Goal: Task Accomplishment & Management: Use online tool/utility

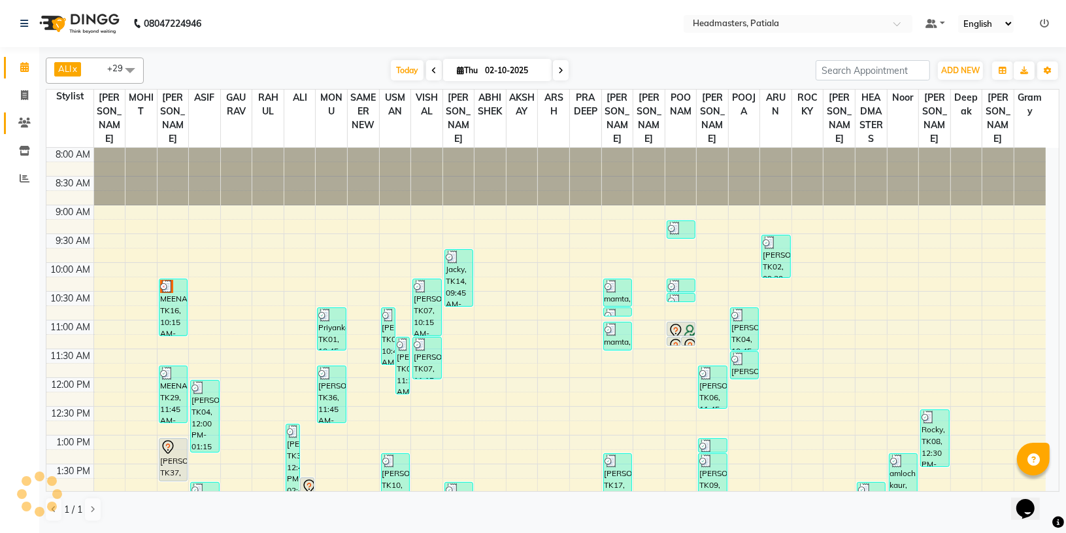
scroll to position [471, 0]
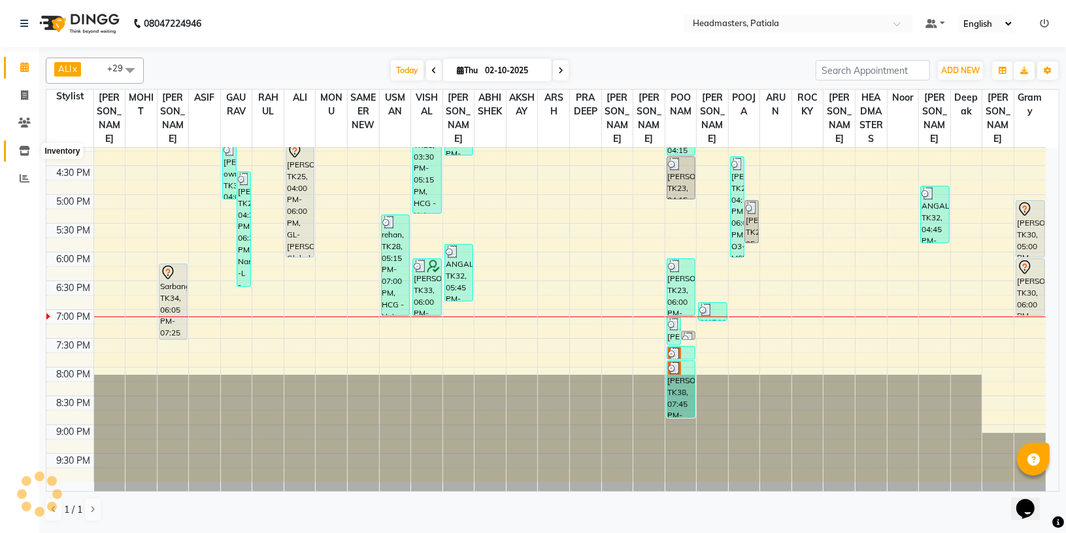
click at [19, 146] on icon at bounding box center [24, 151] width 11 height 10
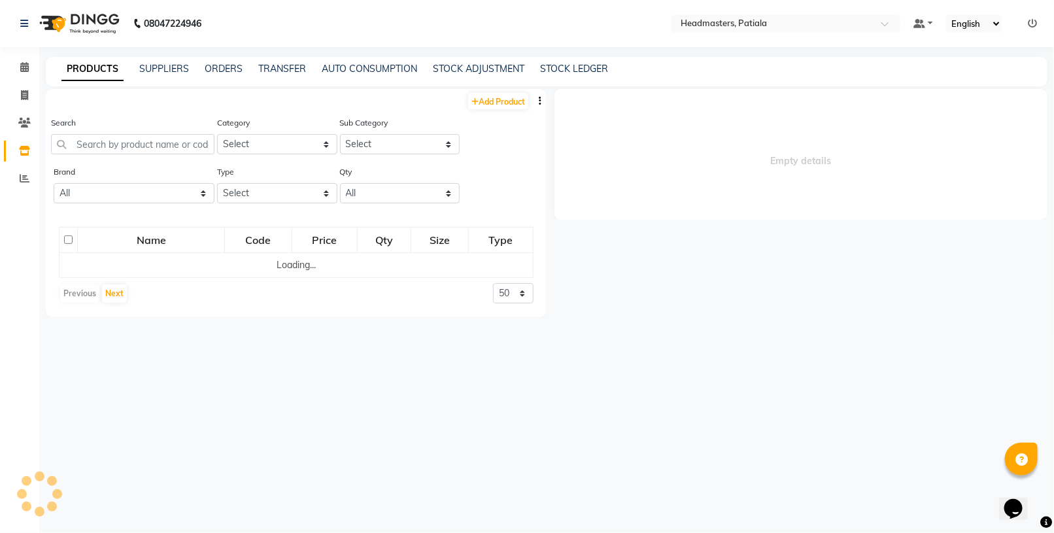
select select
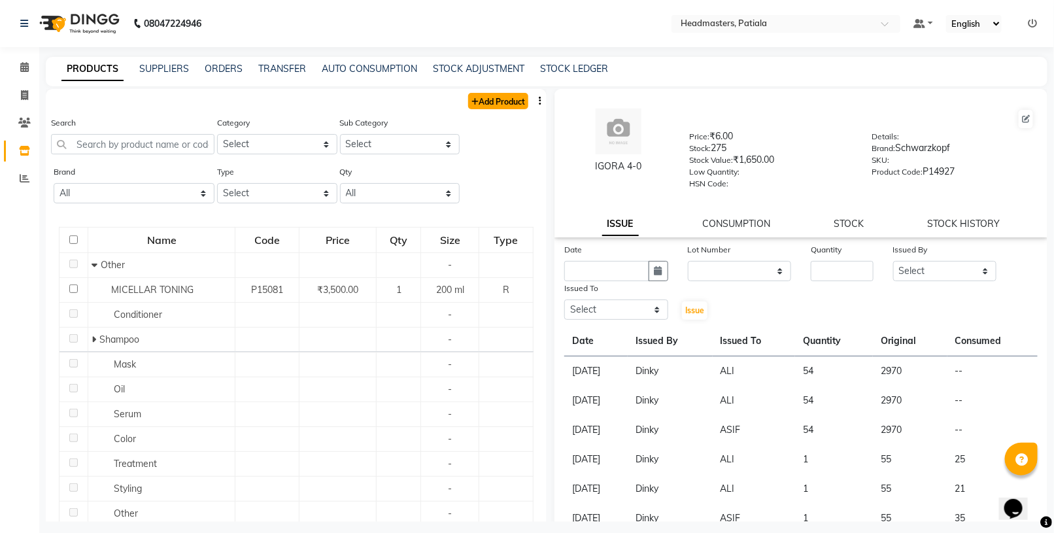
click at [494, 103] on link "Add Product" at bounding box center [498, 101] width 60 height 16
select select "true"
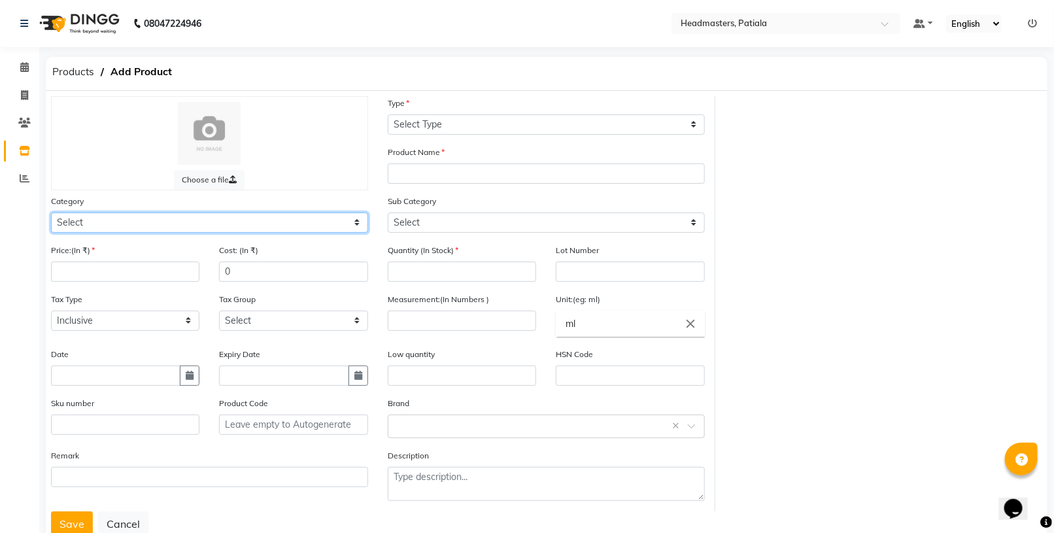
click at [210, 220] on select "Select Hair Skin Makeup Personal Care Appliances [PERSON_NAME] Waxing Disposabl…" at bounding box center [209, 222] width 317 height 20
select select "1099101100"
click at [51, 212] on select "Select Hair Skin Makeup Personal Care Appliances [PERSON_NAME] Waxing Disposabl…" at bounding box center [209, 222] width 317 height 20
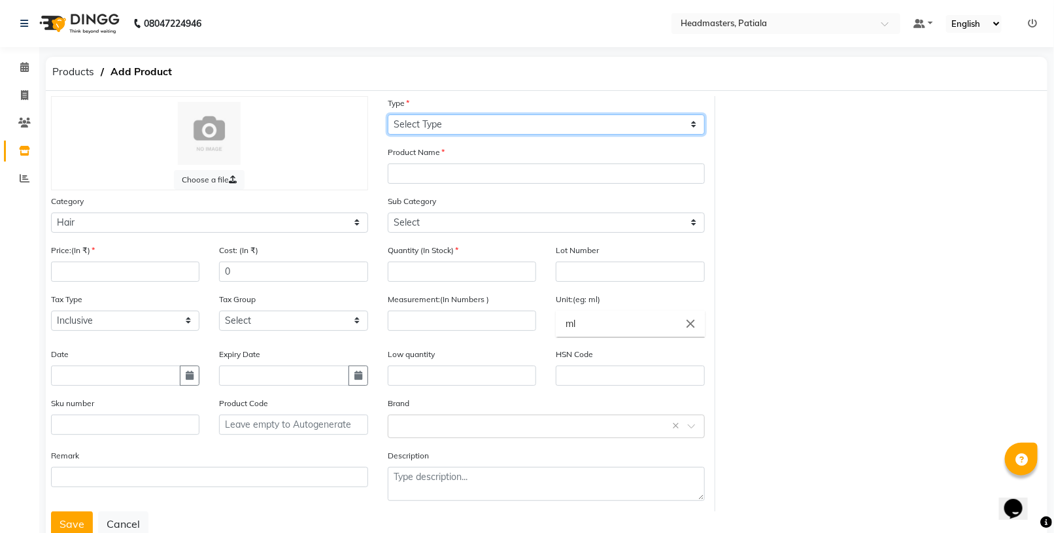
click at [501, 126] on select "Select Type Both Retail Consumable" at bounding box center [546, 124] width 317 height 20
select select "R"
click at [388, 114] on select "Select Type Both Retail Consumable" at bounding box center [546, 124] width 317 height 20
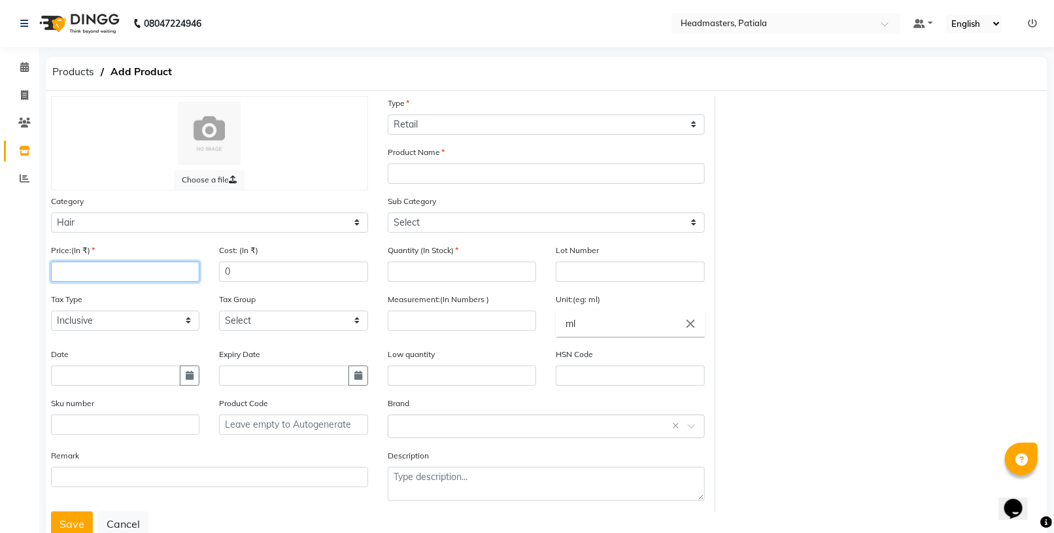
click at [191, 269] on input "number" at bounding box center [125, 271] width 148 height 20
type input "1000"
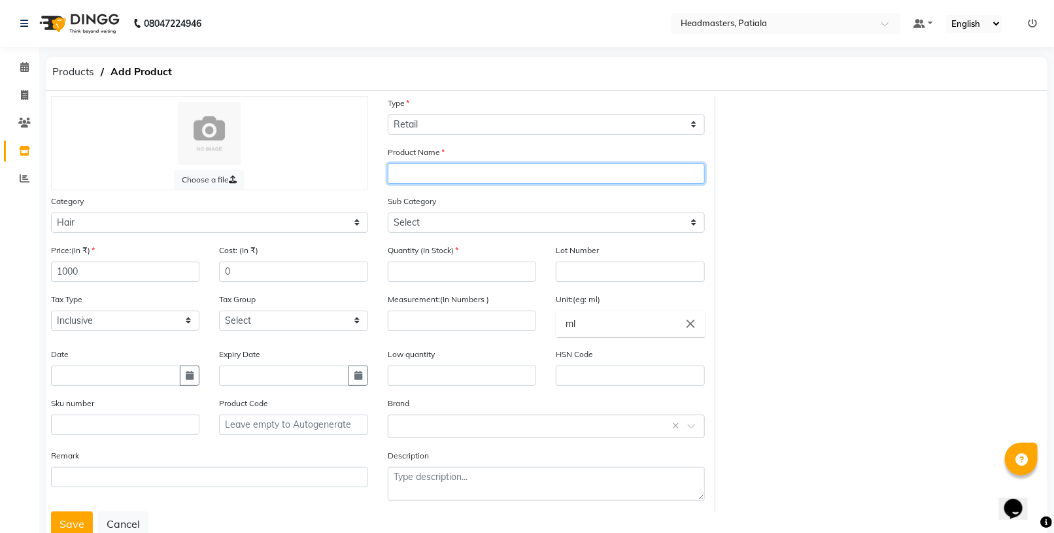
click at [650, 172] on input "text" at bounding box center [546, 173] width 317 height 20
type input "GOOD BY YELLOW"
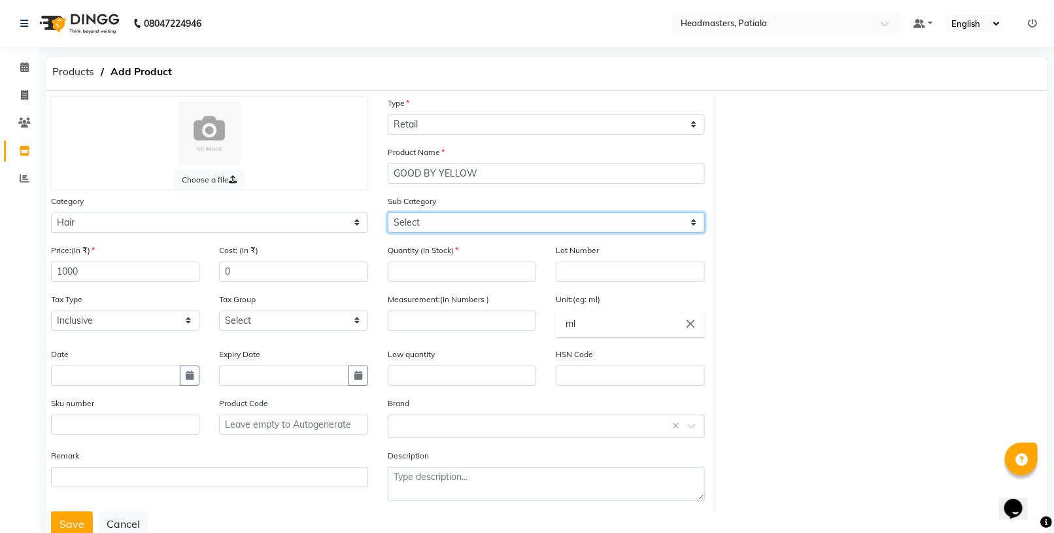
click at [481, 220] on select "Select Conditioner Shampoo Cream Mask Oil Serum Color Appliances Treatment Styl…" at bounding box center [546, 222] width 317 height 20
select select "1099101101"
click at [388, 212] on select "Select Conditioner Shampoo Cream Mask Oil Serum Color Appliances Treatment Styl…" at bounding box center [546, 222] width 317 height 20
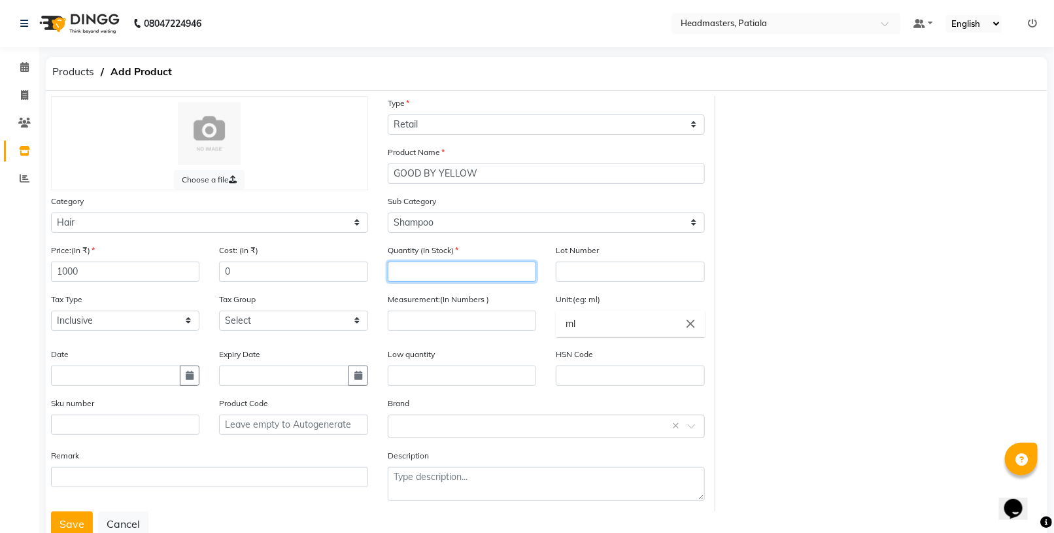
click at [495, 268] on input "number" at bounding box center [462, 271] width 148 height 20
type input "1"
click at [406, 318] on input "number" at bounding box center [462, 320] width 148 height 20
type input "100"
click at [345, 265] on input "0" at bounding box center [293, 271] width 148 height 20
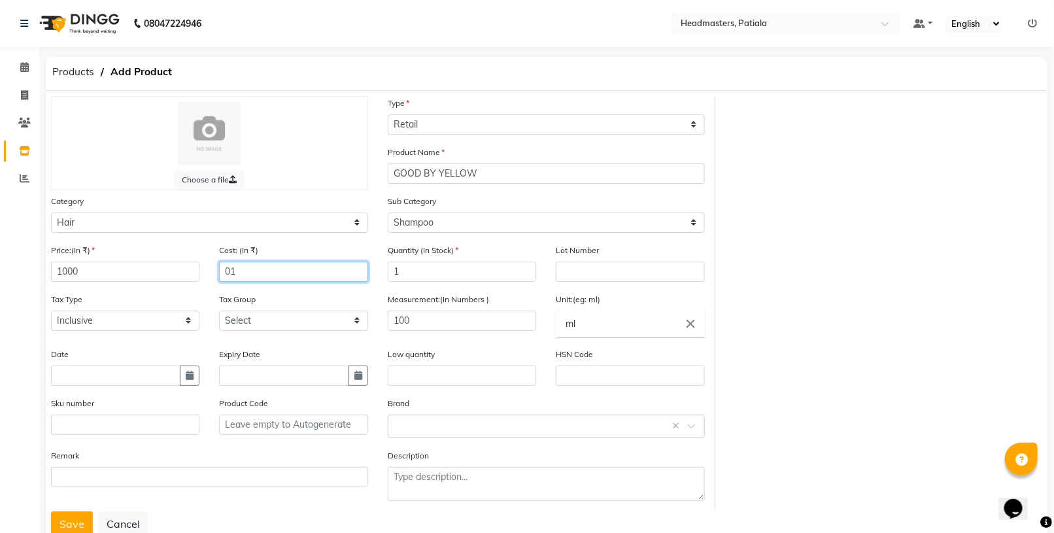
type input "0"
type input "1000"
click at [458, 422] on input "text" at bounding box center [533, 425] width 276 height 14
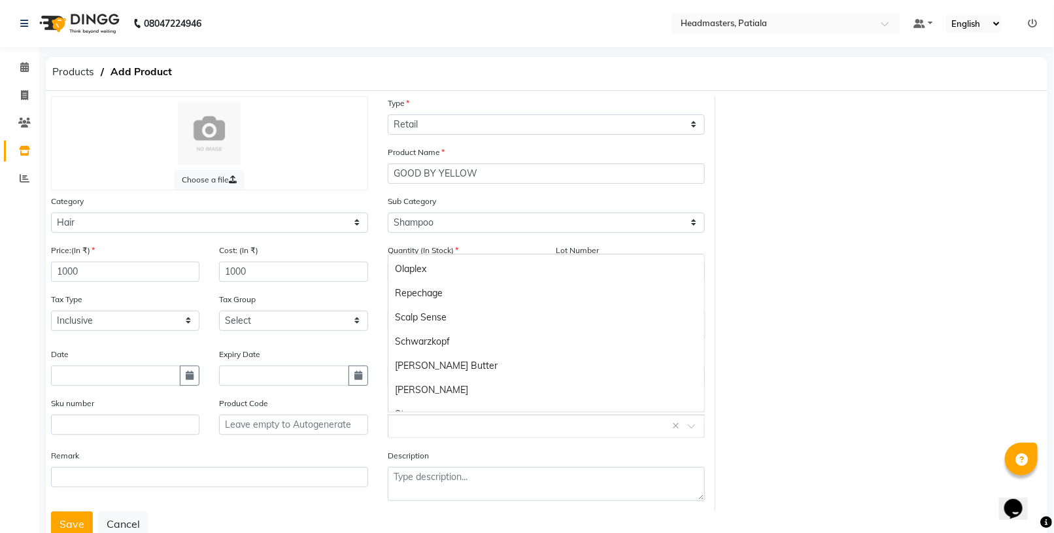
scroll to position [393, 0]
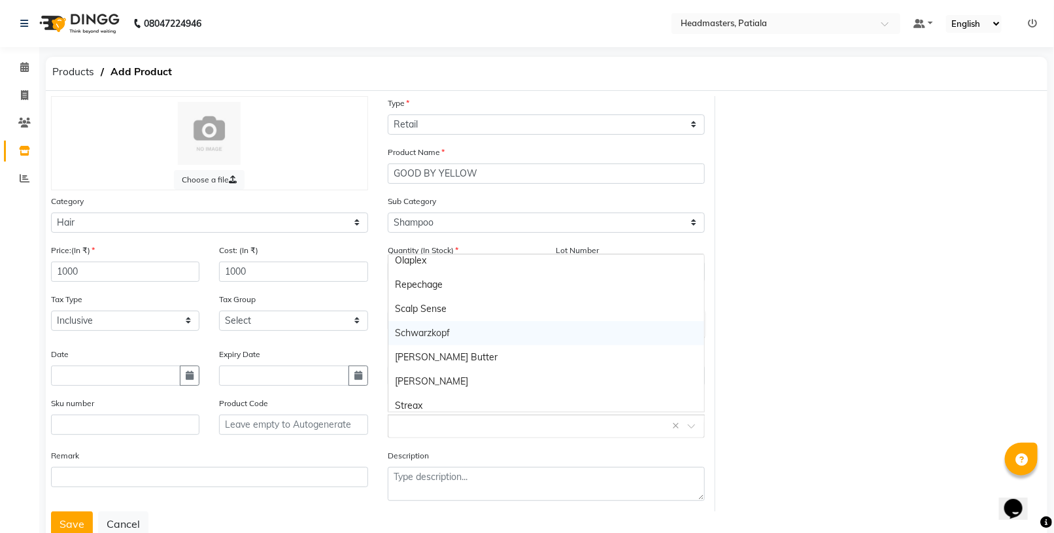
click at [589, 331] on div "Schwarzkopf" at bounding box center [546, 333] width 316 height 24
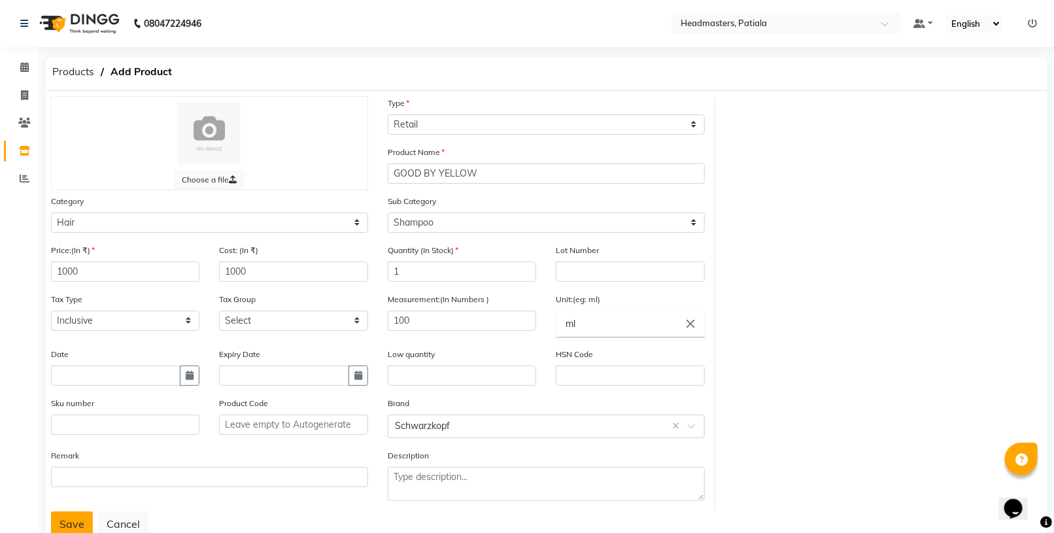
click at [71, 520] on button "Save" at bounding box center [72, 523] width 42 height 25
